Goal: Task Accomplishment & Management: Use online tool/utility

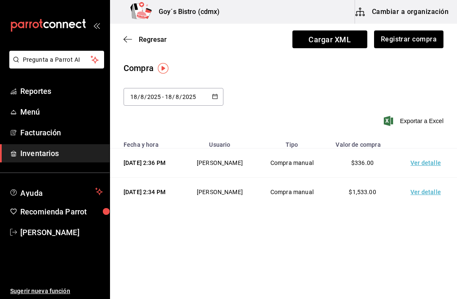
click at [125, 43] on icon "button" at bounding box center [128, 40] width 8 height 8
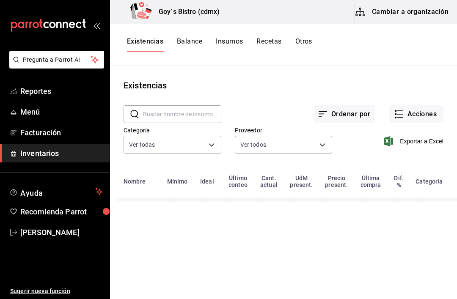
click at [412, 113] on button "Acciones" at bounding box center [416, 114] width 55 height 18
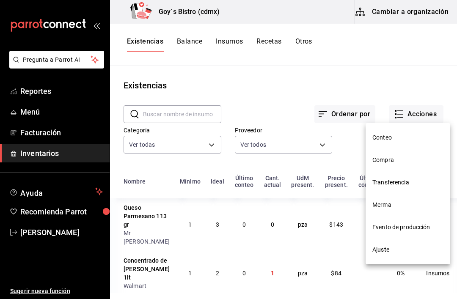
click at [407, 228] on span "Evento de producción" at bounding box center [407, 227] width 71 height 9
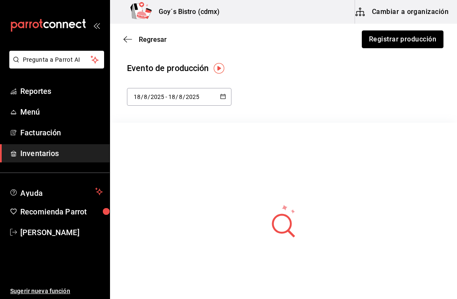
click at [396, 42] on button "Registrar producción" at bounding box center [403, 39] width 82 height 18
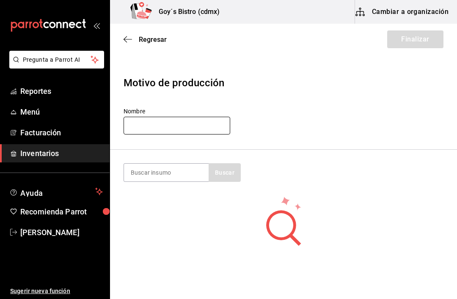
click at [174, 124] on input "text" at bounding box center [177, 126] width 107 height 18
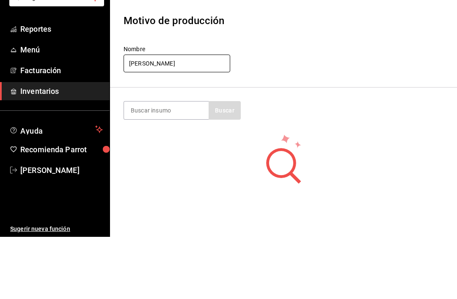
type input "[PERSON_NAME]"
click at [280, 78] on header "Motivo de producción Nombre [PERSON_NAME]" at bounding box center [283, 106] width 347 height 88
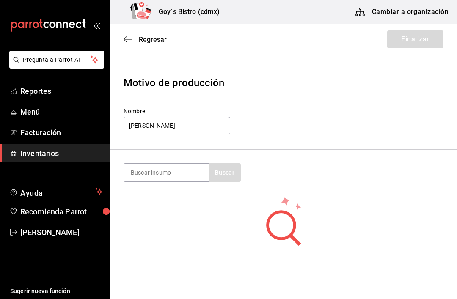
click at [165, 173] on input at bounding box center [166, 173] width 85 height 18
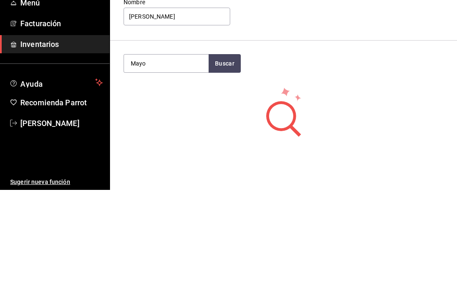
type input "Mayo"
click at [226, 163] on button "Buscar" at bounding box center [225, 172] width 32 height 19
click at [184, 185] on div "Mayonesa 5Lt pieza - Interno" at bounding box center [166, 201] width 85 height 33
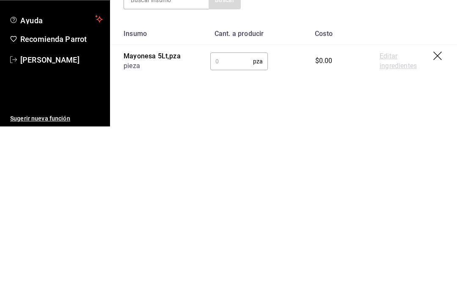
click at [241, 226] on input "text" at bounding box center [231, 234] width 43 height 17
click at [392, 224] on link "Editar ingredientes" at bounding box center [407, 233] width 54 height 19
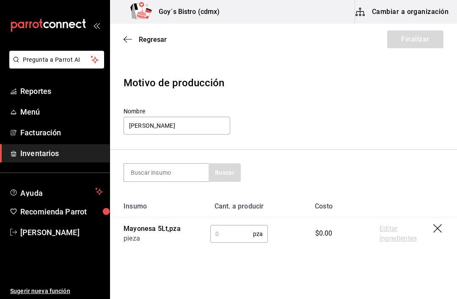
click at [391, 233] on link "Editar ingredientes" at bounding box center [407, 233] width 54 height 19
click at [233, 239] on input "text" at bounding box center [231, 234] width 43 height 17
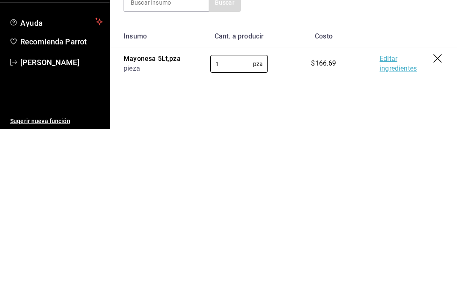
type input "1"
click at [382, 224] on link "Editar ingredientes" at bounding box center [407, 233] width 54 height 19
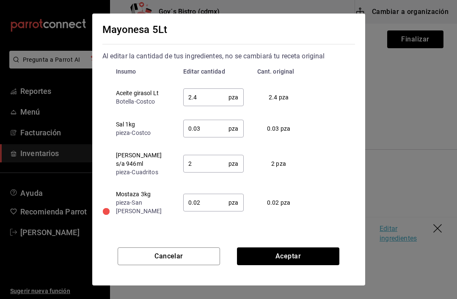
click at [201, 165] on input "2" at bounding box center [206, 163] width 46 height 17
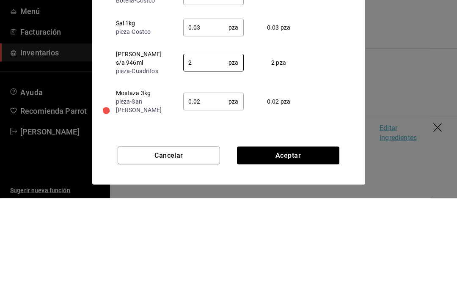
click at [307, 183] on td "0.02 pza" at bounding box center [281, 202] width 63 height 39
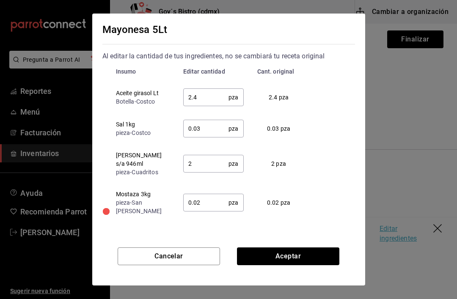
click at [216, 101] on input "2.4" at bounding box center [206, 97] width 46 height 17
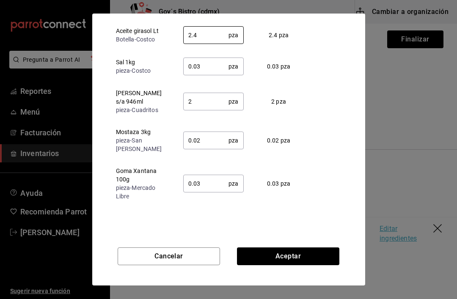
scroll to position [62, 0]
click at [211, 70] on input "0.03" at bounding box center [206, 66] width 46 height 17
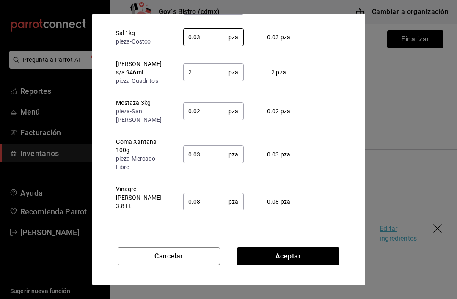
scroll to position [29, 0]
click at [358, 83] on div "Mayonesa 5Lt Al editar la cantidad de tus ingredientes, no se cambiará tu recet…" at bounding box center [228, 122] width 273 height 217
click at [275, 255] on button "Aceptar" at bounding box center [288, 257] width 102 height 18
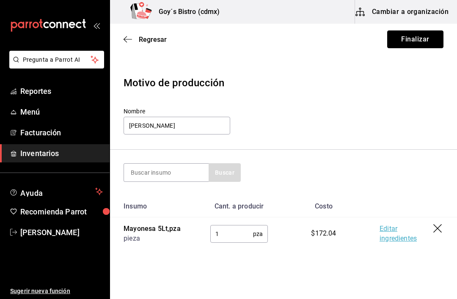
click at [422, 43] on button "Finalizar" at bounding box center [415, 39] width 56 height 18
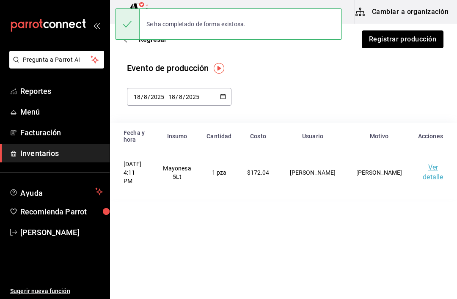
click at [395, 44] on button "Registrar producción" at bounding box center [403, 39] width 82 height 18
